Goal: Task Accomplishment & Management: Complete application form

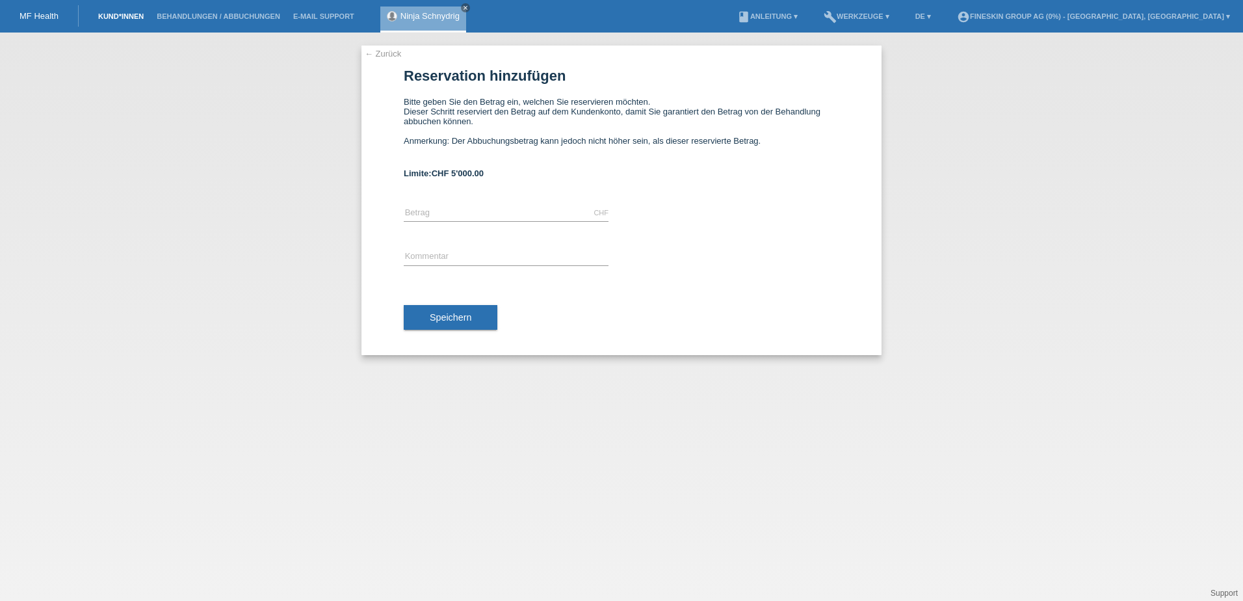
click at [117, 16] on link "Kund*innen" at bounding box center [121, 16] width 59 height 8
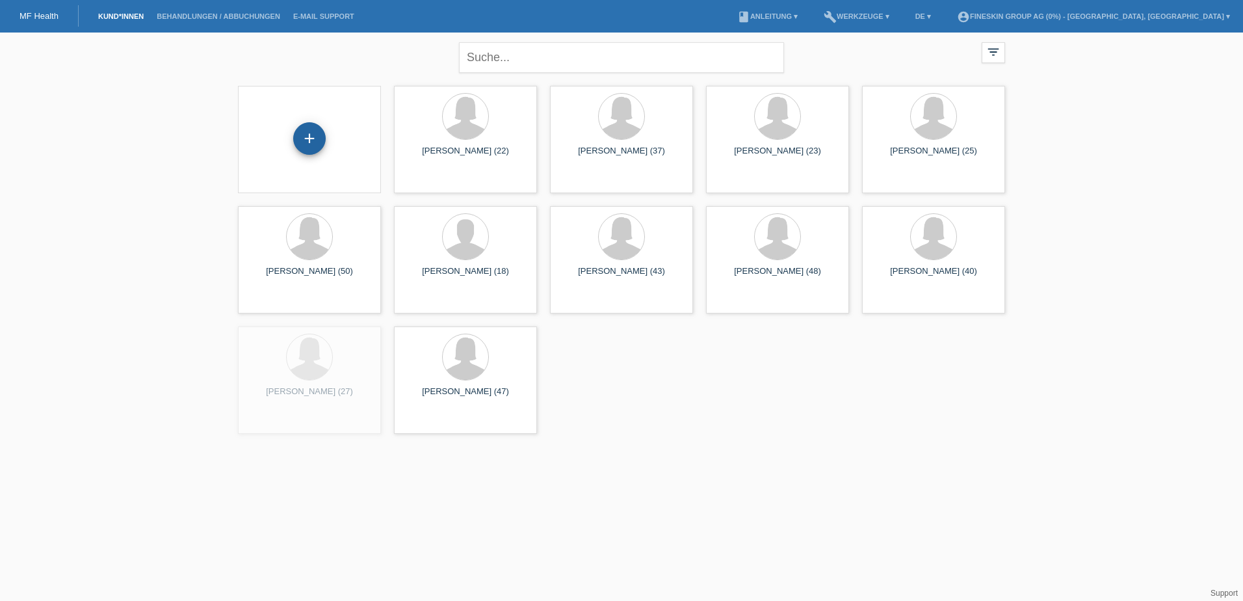
click at [308, 140] on div "+" at bounding box center [309, 138] width 33 height 33
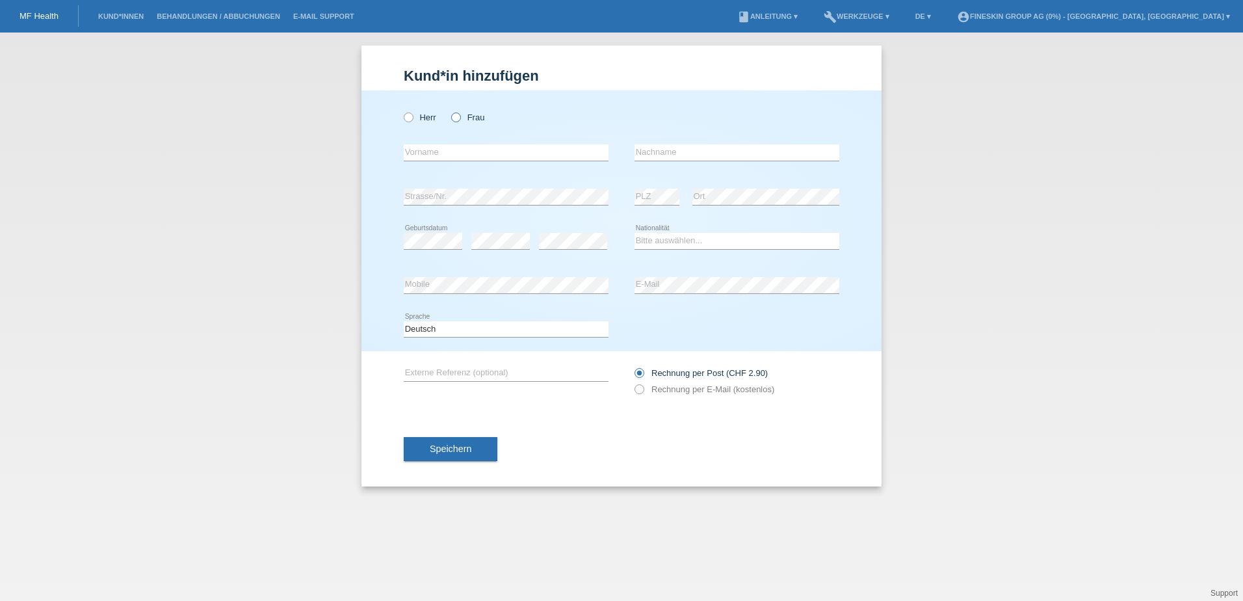
click at [476, 118] on label "Frau" at bounding box center [467, 117] width 33 height 10
click at [460, 118] on input "Frau" at bounding box center [455, 116] width 8 height 8
radio input "true"
click at [478, 157] on input "text" at bounding box center [506, 152] width 205 height 16
type input "[PERSON_NAME]"
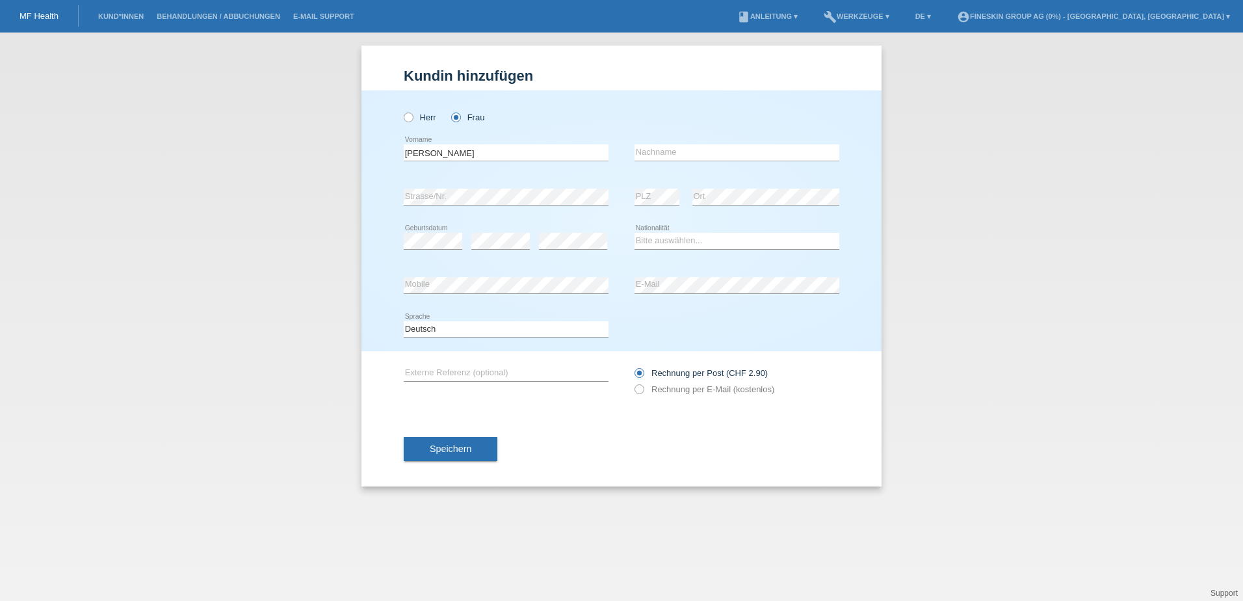
click at [717, 143] on div "error Nachname" at bounding box center [736, 153] width 205 height 44
click at [717, 149] on input "text" at bounding box center [736, 152] width 205 height 16
type input "B"
type input "Nikolbibaj"
click at [564, 187] on div "error Strasse/Nr." at bounding box center [506, 197] width 205 height 44
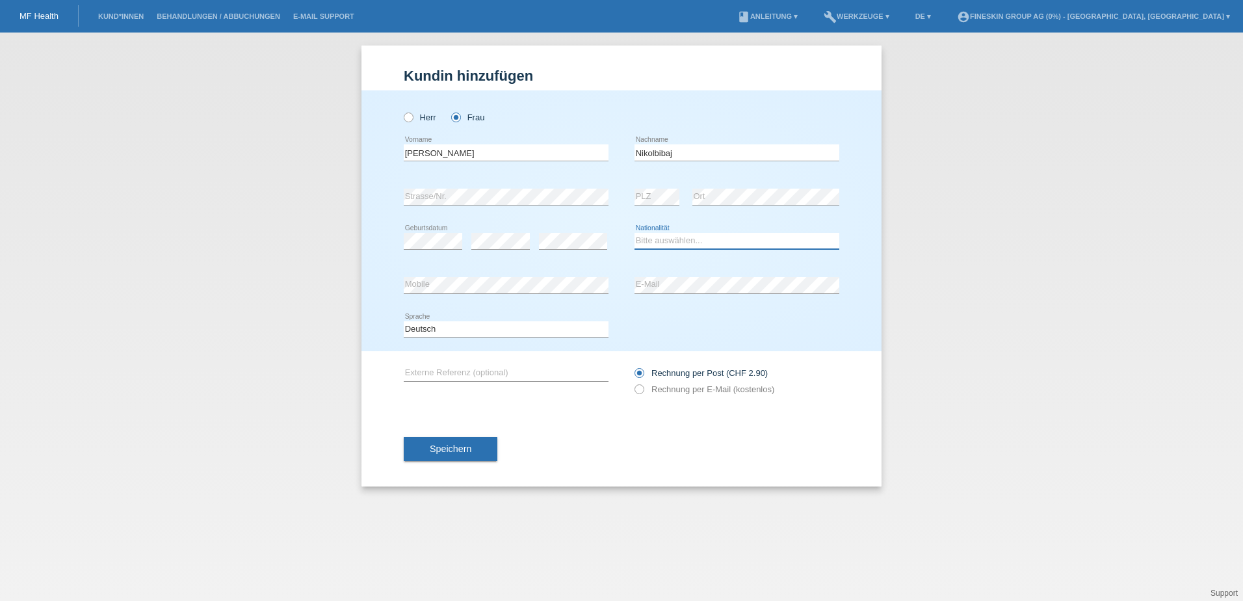
click at [675, 235] on select "Bitte auswählen... Schweiz Deutschland Liechtenstein Österreich ------------ Af…" at bounding box center [736, 241] width 205 height 16
select select "CH"
click at [634, 233] on select "Bitte auswählen... Schweiz Deutschland Liechtenstein Österreich ------------ Af…" at bounding box center [736, 241] width 205 height 16
click at [703, 387] on label "Rechnung per E-Mail (kostenlos)" at bounding box center [704, 389] width 140 height 10
click at [643, 387] on input "Rechnung per E-Mail (kostenlos)" at bounding box center [638, 392] width 8 height 16
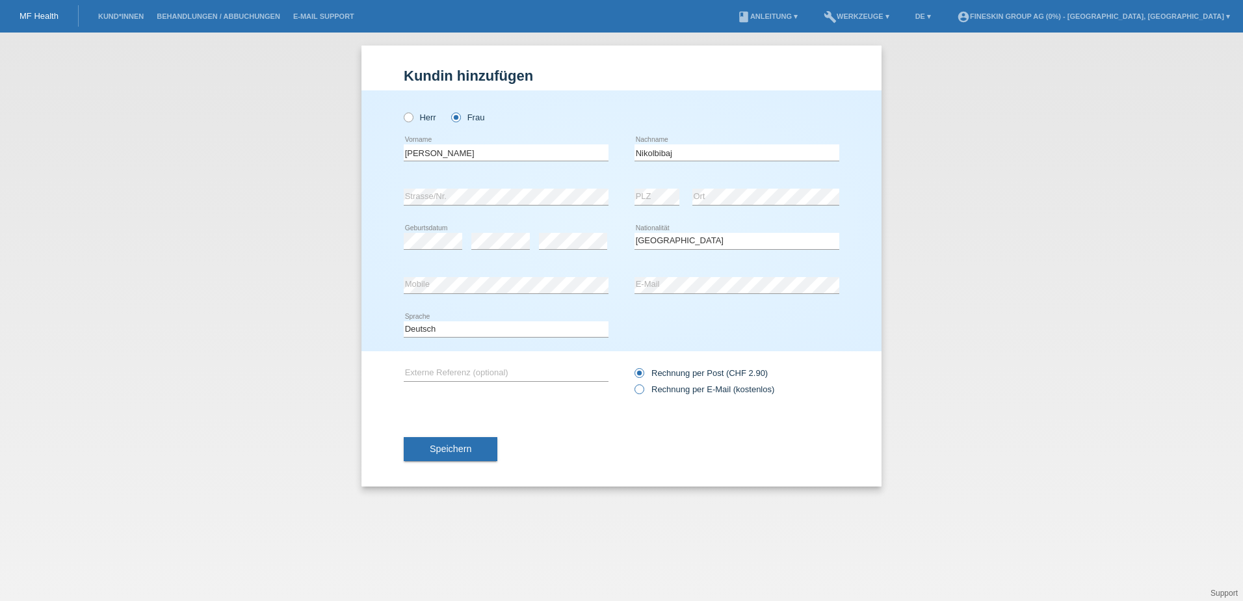
radio input "true"
click at [471, 443] on span "Speichern" at bounding box center [451, 448] width 42 height 10
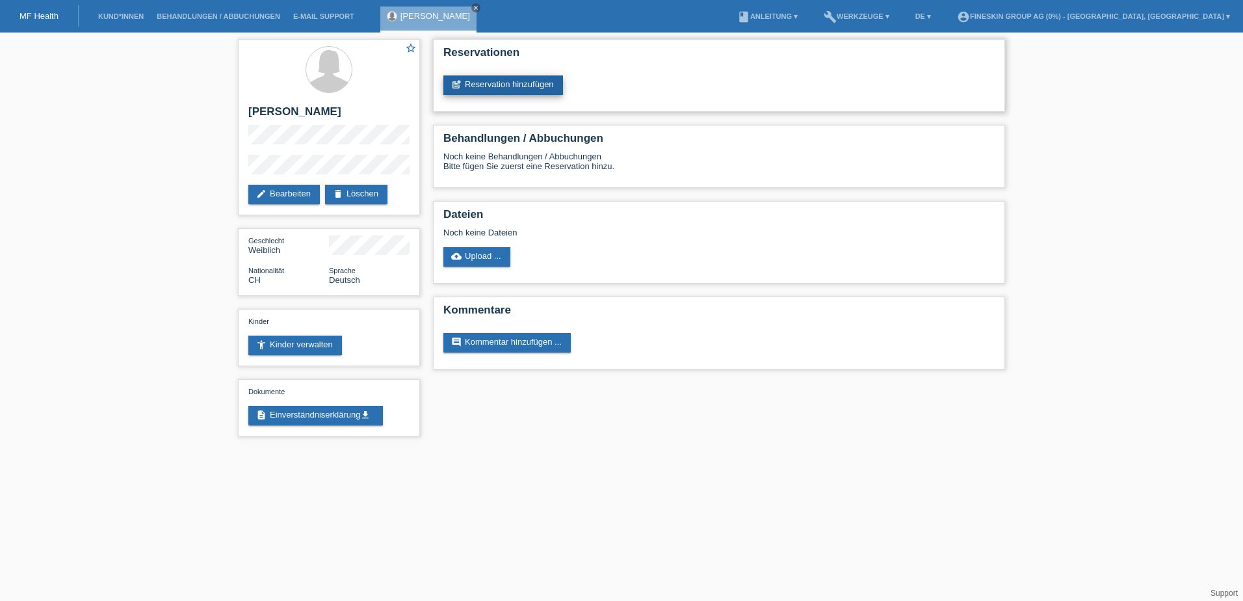
click at [510, 85] on link "post_add Reservation hinzufügen" at bounding box center [503, 85] width 120 height 20
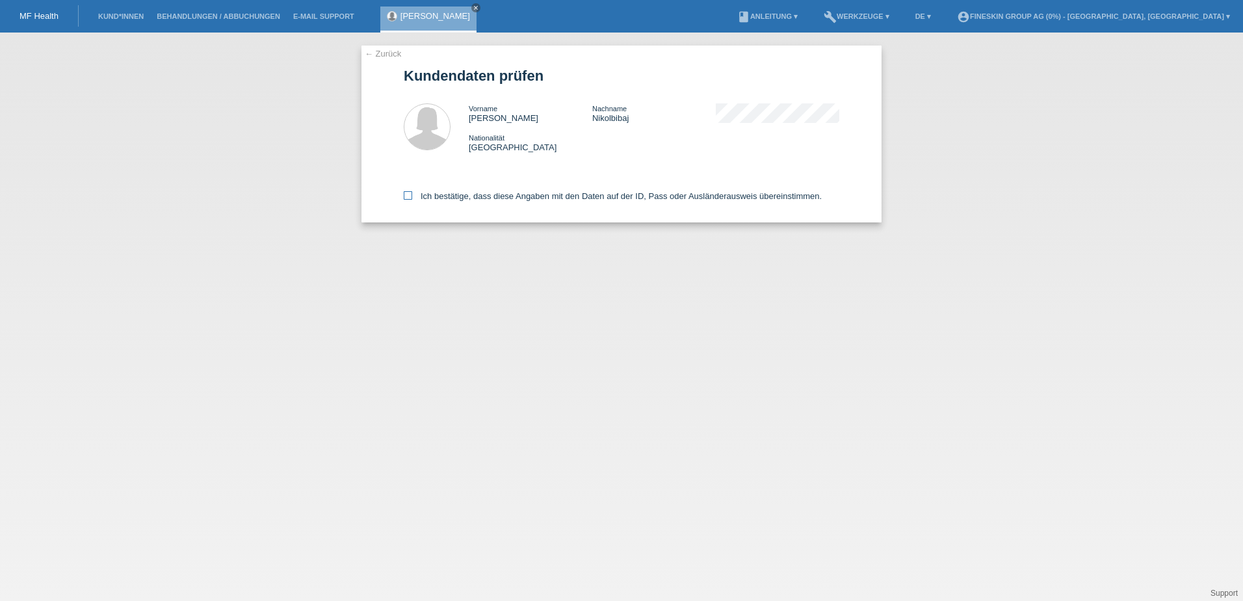
click at [503, 200] on label "Ich bestätige, dass diese Angaben mit den Daten auf der ID, Pass oder Ausländer…" at bounding box center [613, 196] width 418 height 10
click at [412, 200] on input "Ich bestätige, dass diese Angaben mit den Daten auf der ID, Pass oder Ausländer…" at bounding box center [408, 195] width 8 height 8
checkbox input "true"
